Goal: Task Accomplishment & Management: Use online tool/utility

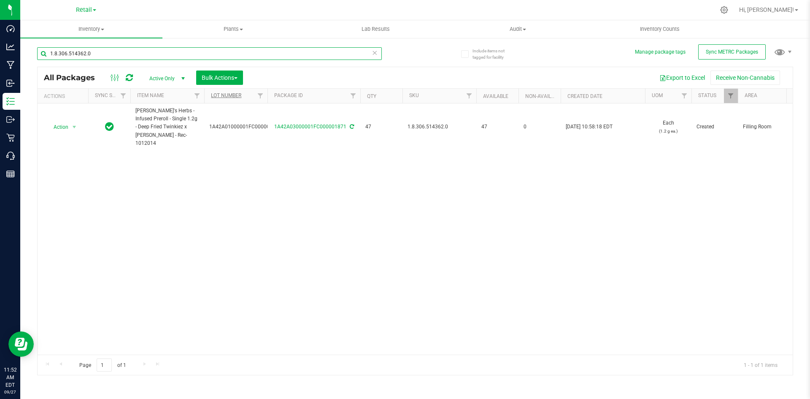
drag, startPoint x: 130, startPoint y: 54, endPoint x: 222, endPoint y: 93, distance: 100.9
click at [0, 98] on div "Dashboard Analytics Manufacturing Inbound Inventory Outbound Retail Call Center…" at bounding box center [405, 199] width 810 height 399
type input "33503"
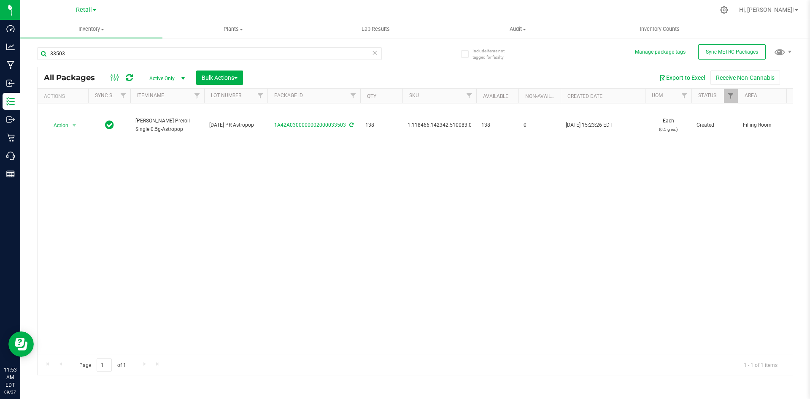
click at [432, 123] on span "1.118466.142342.510083.0" at bounding box center [440, 125] width 64 height 8
copy span "1.118466.142342.510083.0"
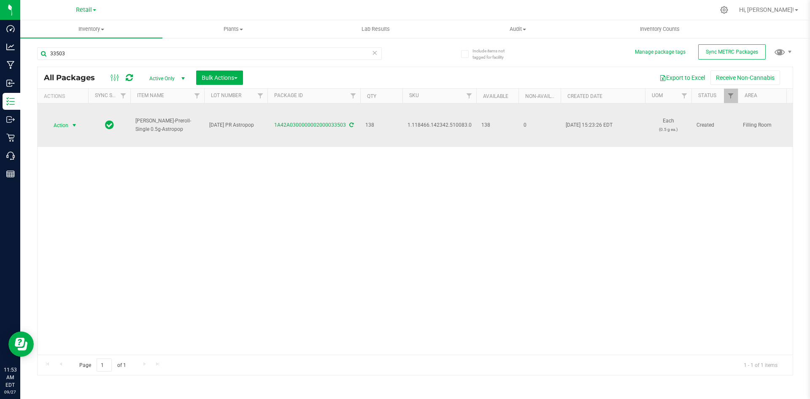
click at [72, 123] on span "select" at bounding box center [74, 125] width 7 height 7
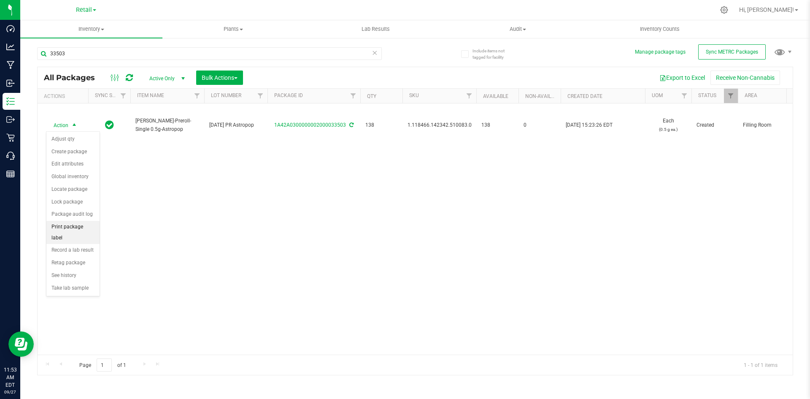
click at [88, 224] on li "Print package label" at bounding box center [72, 232] width 53 height 23
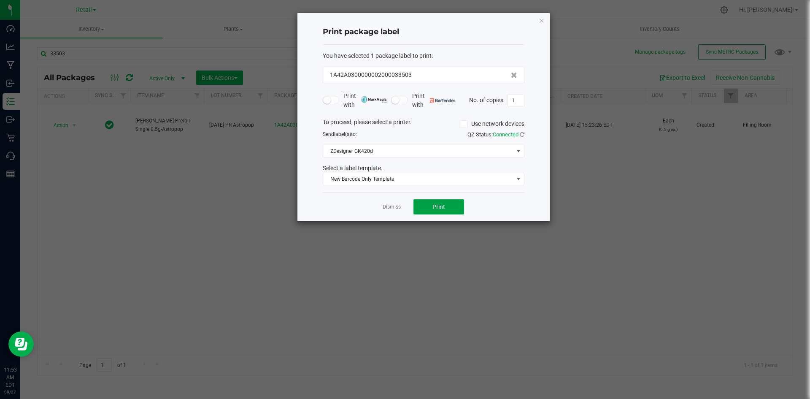
click at [455, 202] on button "Print" at bounding box center [439, 206] width 51 height 15
